Goal: Check status: Check status

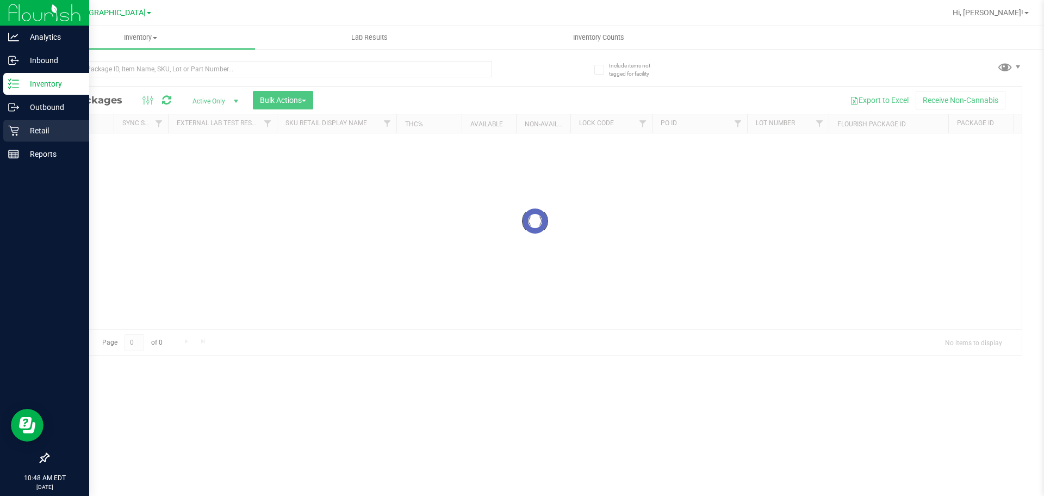
click at [40, 121] on div "Retail" at bounding box center [46, 131] width 86 height 22
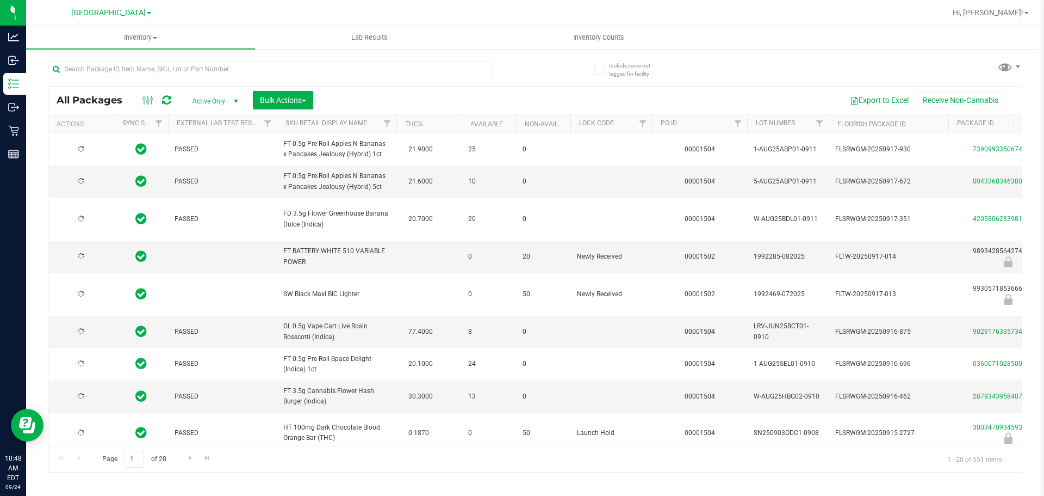
type input "[DATE]"
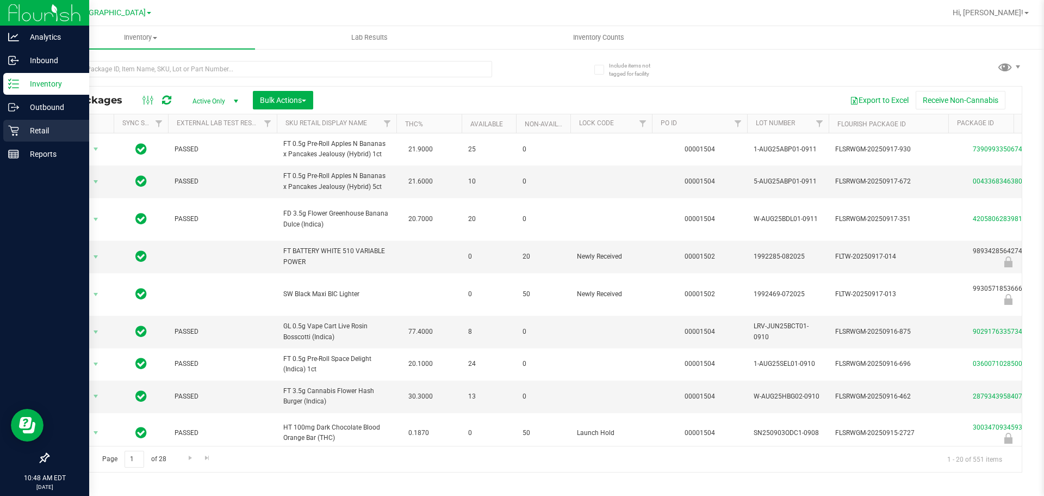
click at [0, 133] on link "Retail" at bounding box center [44, 131] width 89 height 23
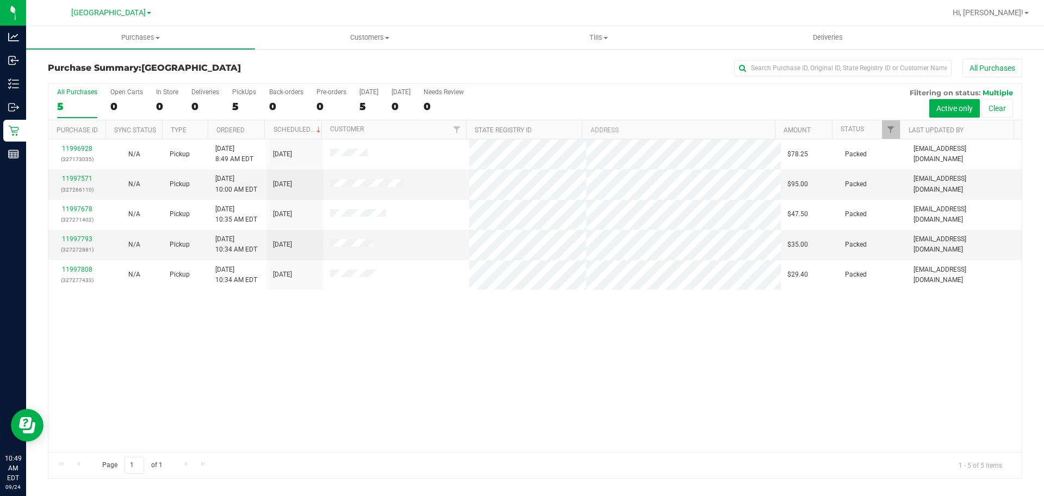
click at [460, 339] on div "11996928 (327173035) N/A Pickup [DATE] 8:49 AM EDT 9/24/2025 $78.25 Packed [EMA…" at bounding box center [535, 295] width 974 height 312
click at [788, 326] on div "11996928 (327173035) N/A Pickup [DATE] 8:49 AM EDT 9/24/2025 $78.25 Packed [EMA…" at bounding box center [535, 295] width 974 height 312
click at [782, 322] on div "11996928 (327173035) N/A Pickup [DATE] 8:49 AM EDT 9/24/2025 $78.25 Packed [EMA…" at bounding box center [535, 295] width 974 height 312
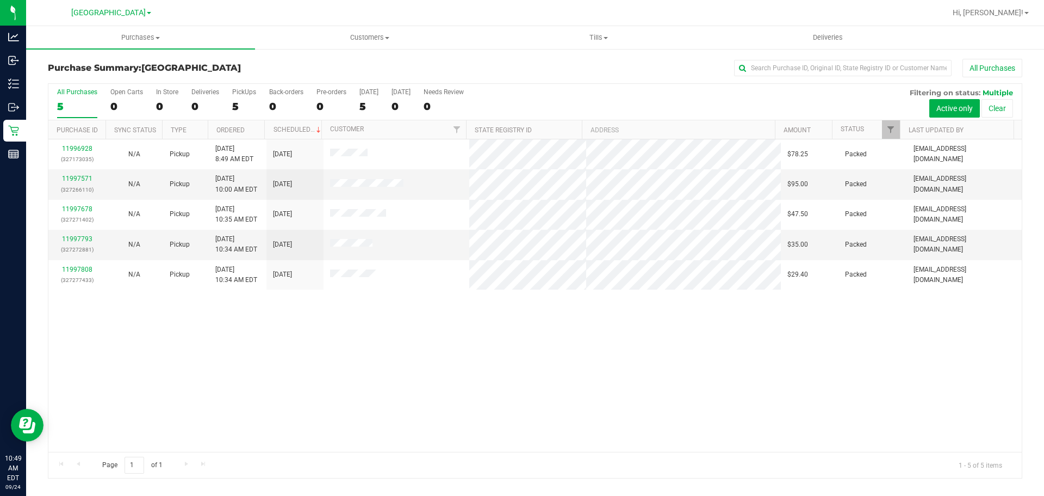
click at [782, 322] on div "11996928 (327173035) N/A Pickup [DATE] 8:49 AM EDT 9/24/2025 $78.25 Packed [EMA…" at bounding box center [535, 295] width 974 height 312
click at [219, 350] on div "11996928 (327173035) N/A Pickup [DATE] 8:49 AM EDT 9/24/2025 $78.25 Packed [EMA…" at bounding box center [535, 295] width 974 height 312
click at [618, 367] on div "11996928 (327173035) N/A Pickup [DATE] 8:49 AM EDT 9/24/2025 $78.25 Packed [EMA…" at bounding box center [535, 295] width 974 height 312
drag, startPoint x: 712, startPoint y: 358, endPoint x: 713, endPoint y: 340, distance: 18.0
click at [713, 356] on div "11996928 (327173035) N/A Pickup [DATE] 8:49 AM EDT 9/24/2025 $78.25 Packed [EMA…" at bounding box center [535, 295] width 974 height 312
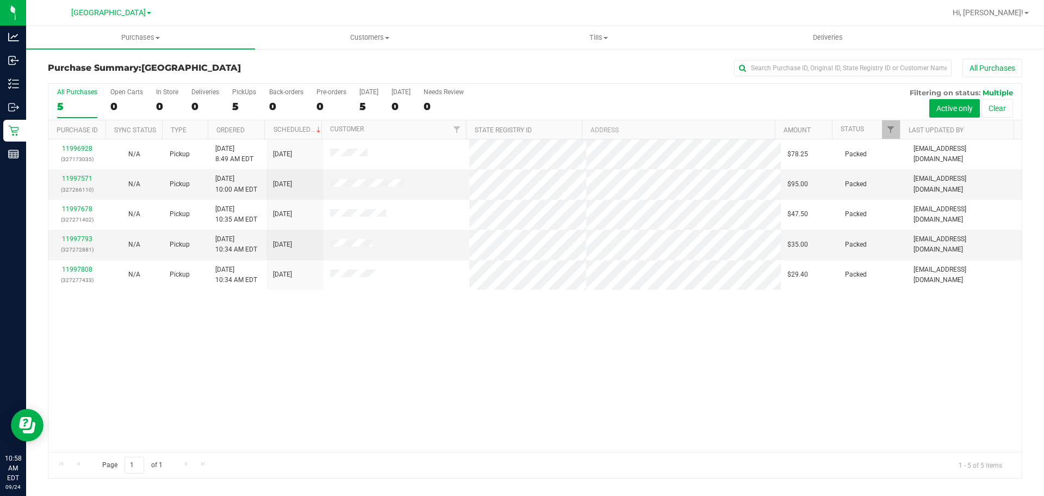
click at [578, 332] on div "11996928 (327173035) N/A Pickup [DATE] 8:49 AM EDT 9/24/2025 $78.25 Packed [EMA…" at bounding box center [535, 295] width 974 height 312
click at [541, 299] on div "11996928 (327173035) N/A Pickup [DATE] 8:49 AM EDT 9/24/2025 $78.25 Packed [EMA…" at bounding box center [535, 295] width 974 height 312
click at [399, 329] on div "11996928 (327173035) N/A Pickup [DATE] 8:49 AM EDT 9/24/2025 $78.25 Packed [EMA…" at bounding box center [535, 295] width 974 height 312
click at [820, 314] on div "11996928 (327173035) N/A Pickup [DATE] 8:49 AM EDT 9/24/2025 $78.25 Packed [EMA…" at bounding box center [535, 295] width 974 height 312
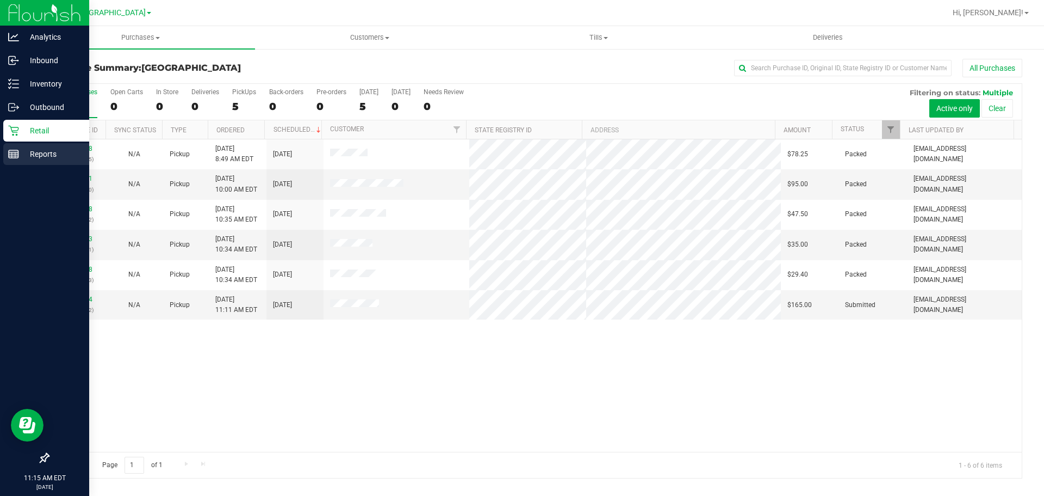
click at [15, 146] on div "Reports" at bounding box center [46, 154] width 86 height 22
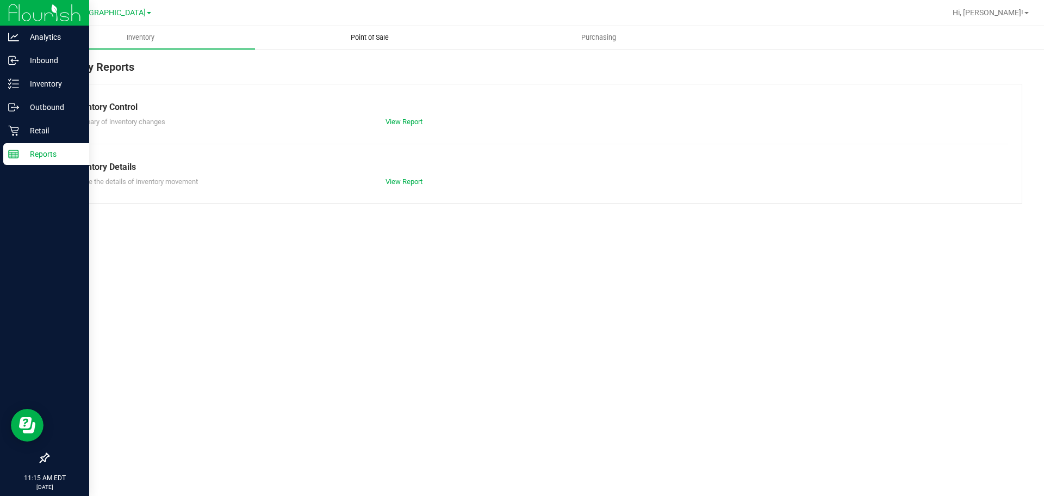
click at [382, 47] on uib-tab-heading "Point of Sale" at bounding box center [370, 38] width 228 height 22
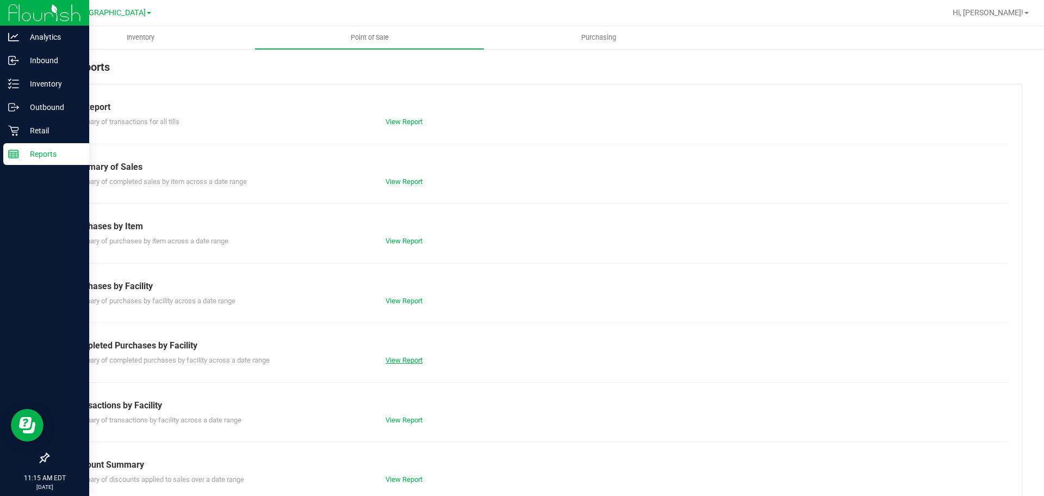
click at [408, 356] on link "View Report" at bounding box center [404, 360] width 37 height 8
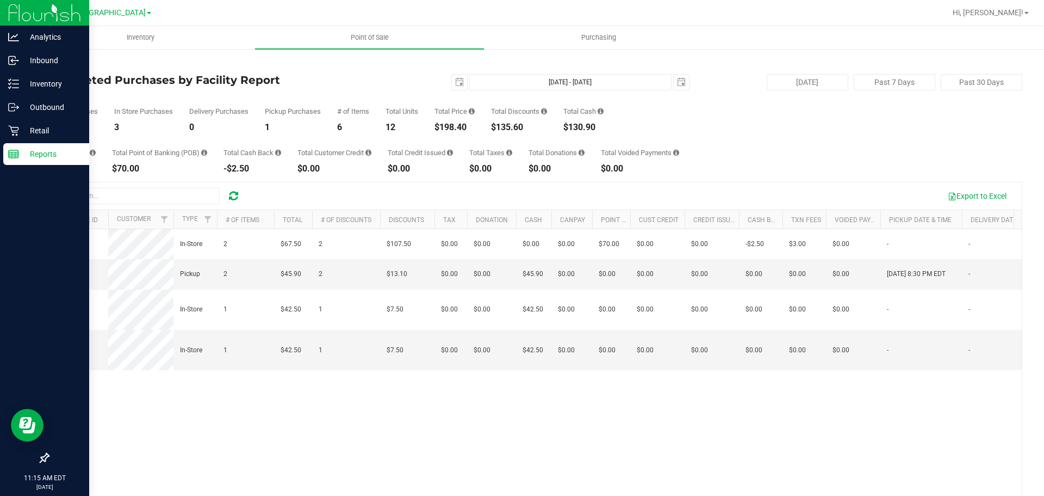
click at [752, 144] on div "Total CanPay $0.00 Total Point of Banking (POB) $70.00 Total Cash Back -$2.50 T…" at bounding box center [535, 152] width 975 height 41
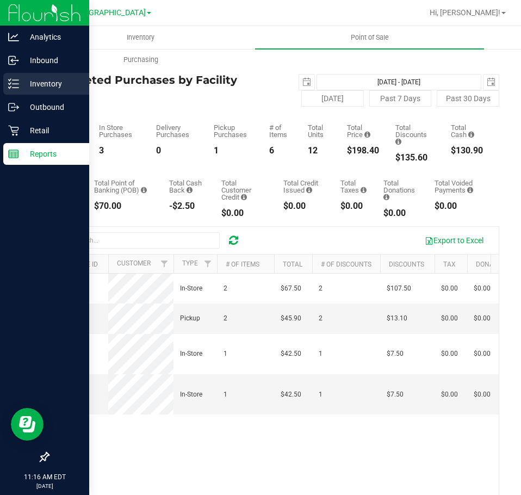
click at [27, 94] on div "Inventory" at bounding box center [46, 84] width 86 height 22
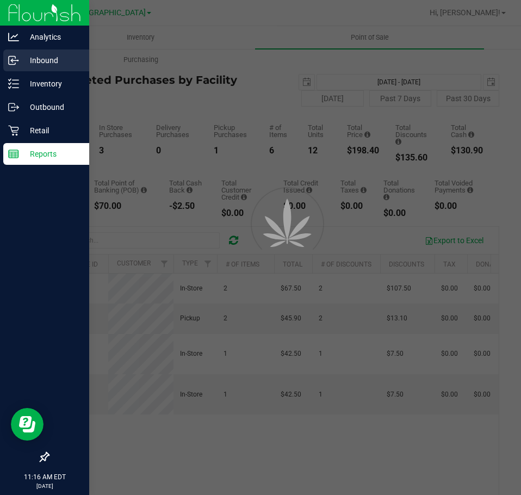
click at [50, 67] on div "Inbound" at bounding box center [46, 61] width 86 height 22
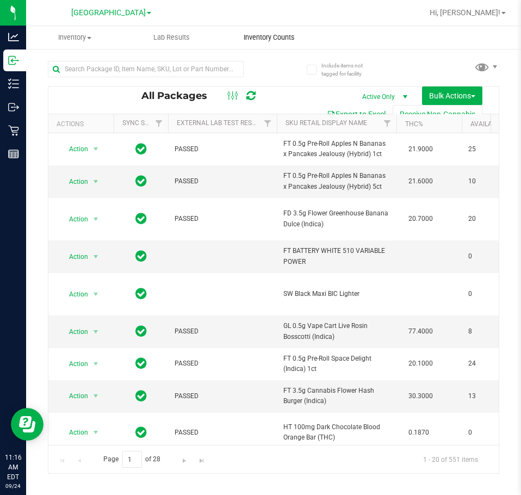
click at [280, 38] on span "Inventory Counts" at bounding box center [269, 38] width 81 height 10
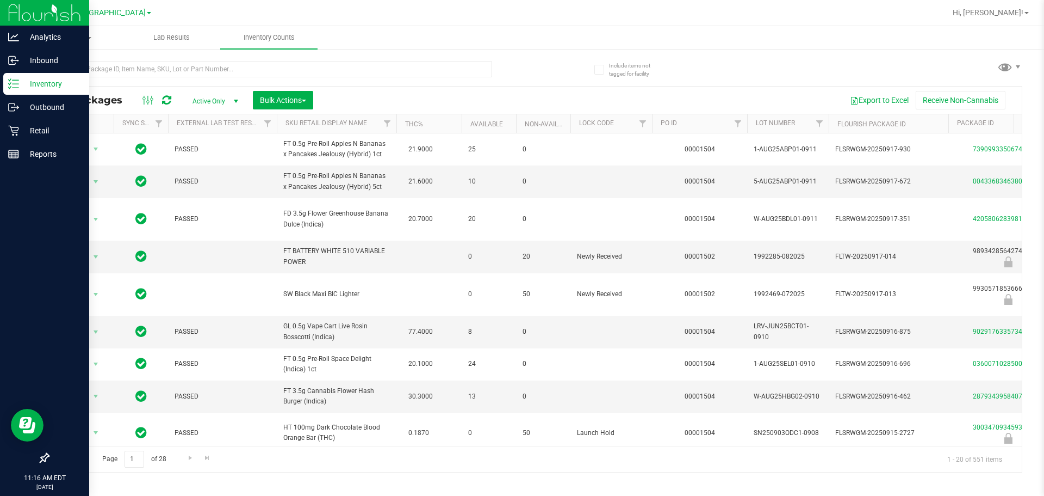
click at [2, 89] on link "Inventory" at bounding box center [44, 84] width 89 height 23
click at [6, 135] on div "Retail" at bounding box center [46, 131] width 86 height 22
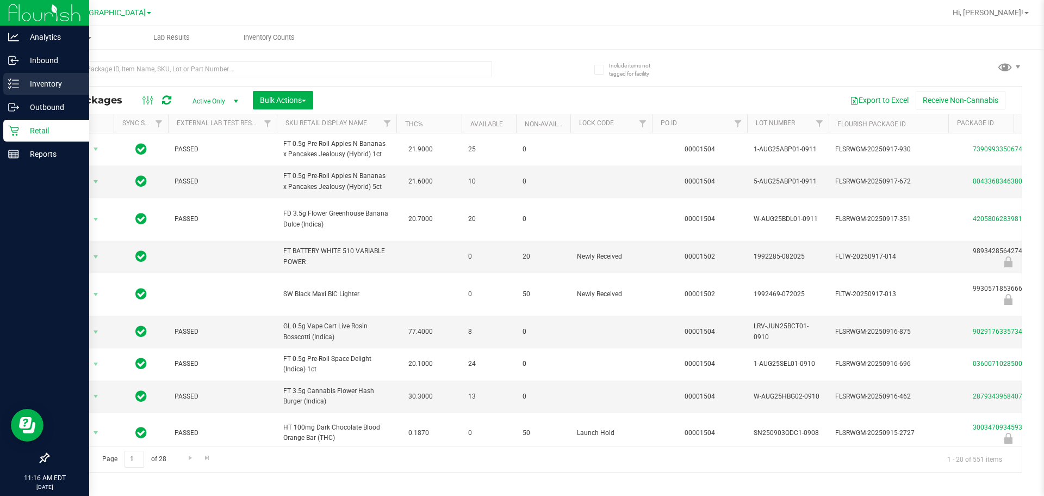
click at [22, 86] on p "Inventory" at bounding box center [51, 83] width 65 height 13
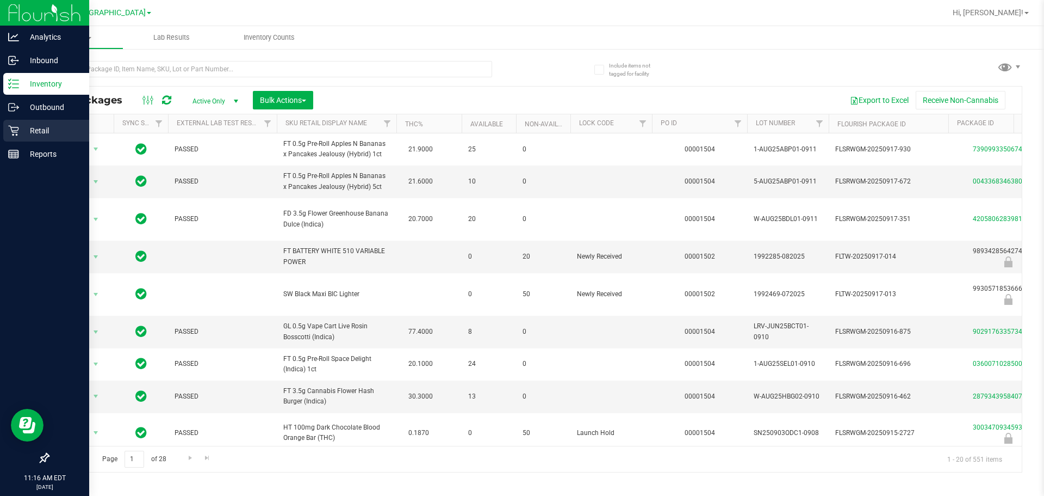
click at [26, 132] on p "Retail" at bounding box center [51, 130] width 65 height 13
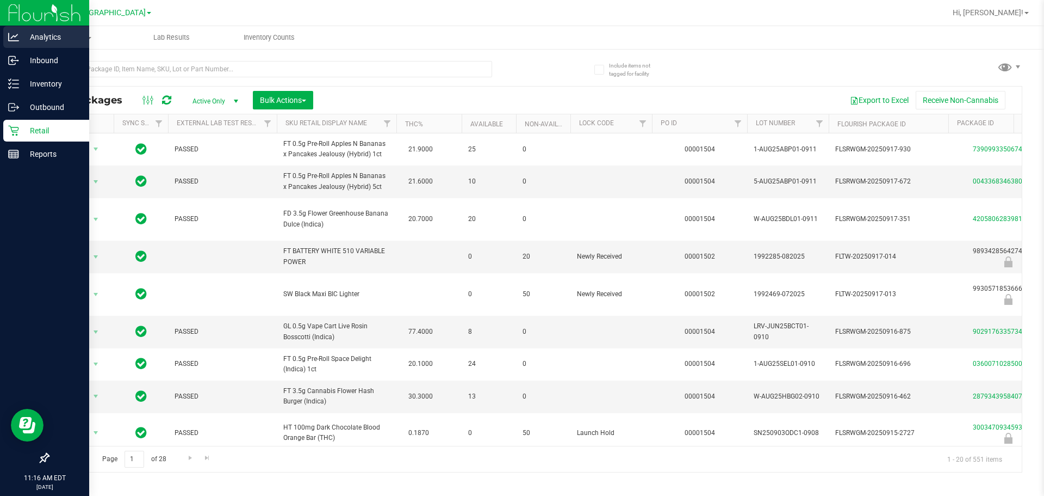
click at [63, 40] on p "Analytics" at bounding box center [51, 36] width 65 height 13
